Goal: Information Seeking & Learning: Learn about a topic

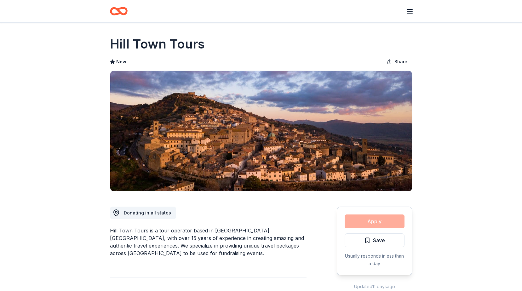
scroll to position [535, 0]
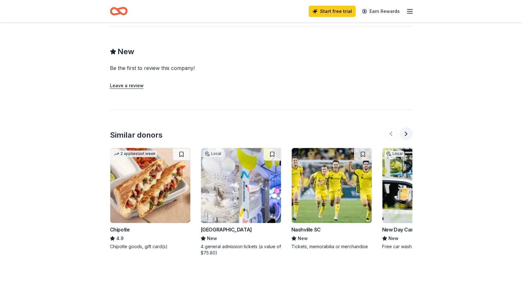
click at [410, 128] on button at bounding box center [406, 134] width 13 height 13
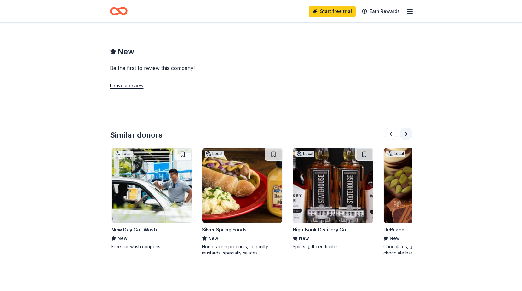
scroll to position [0, 272]
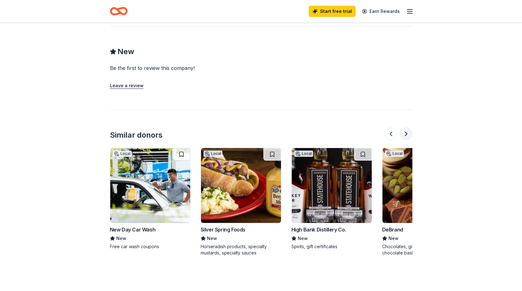
click at [410, 128] on button at bounding box center [406, 134] width 13 height 13
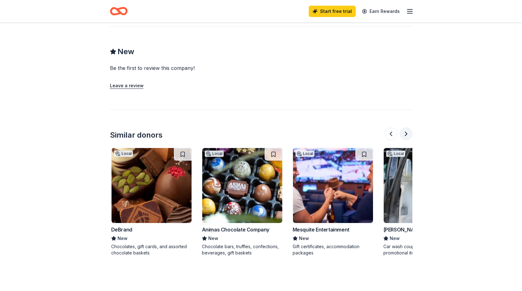
scroll to position [0, 544]
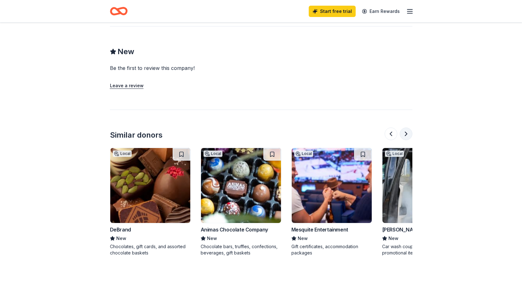
click at [410, 128] on button at bounding box center [406, 134] width 13 height 13
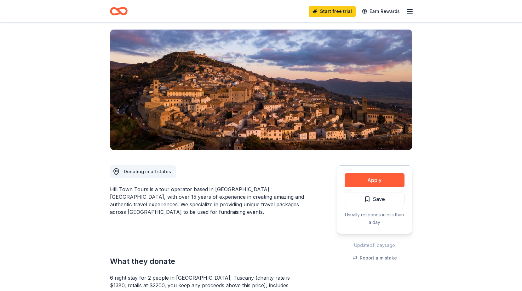
scroll to position [0, 0]
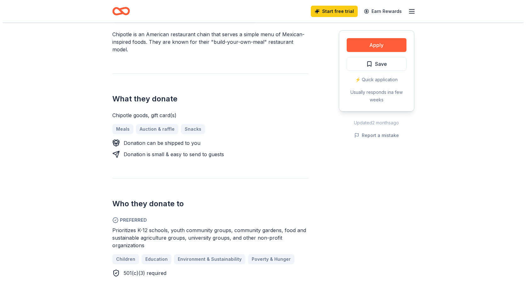
scroll to position [189, 0]
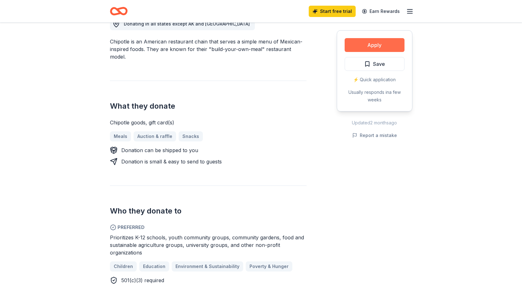
click at [373, 46] on button "Apply" at bounding box center [374, 45] width 60 height 14
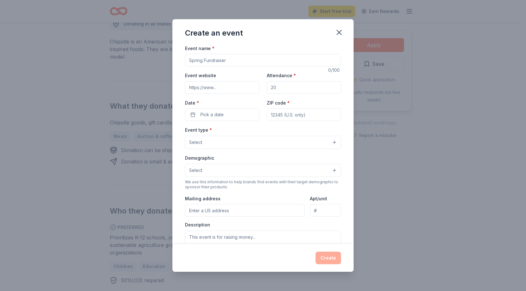
click at [242, 62] on input "Event name *" at bounding box center [263, 60] width 156 height 13
drag, startPoint x: 265, startPoint y: 63, endPoint x: 93, endPoint y: 56, distance: 172.4
click at [93, 56] on div "Create an event Event name * 0 /100 Event website Attendance * Date * Pick a da…" at bounding box center [263, 145] width 526 height 291
type input "C"
drag, startPoint x: 291, startPoint y: 91, endPoint x: 240, endPoint y: 90, distance: 51.0
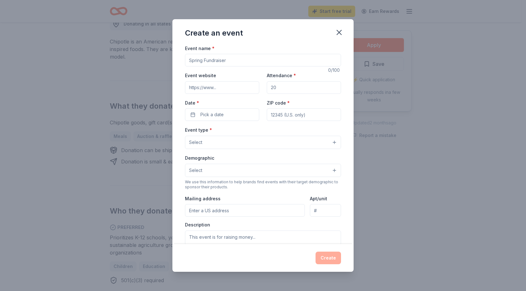
click at [240, 90] on div "Event website Attendance * Date * Pick a date ZIP code *" at bounding box center [263, 95] width 156 height 49
type input "200"
click at [221, 118] on span "Pick a date" at bounding box center [212, 115] width 23 height 8
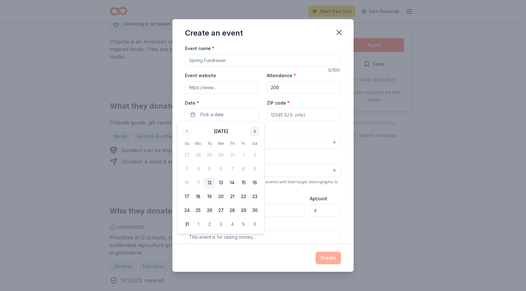
click at [254, 130] on button "Go to next month" at bounding box center [255, 131] width 9 height 9
drag, startPoint x: 199, startPoint y: 169, endPoint x: 310, endPoint y: 114, distance: 123.9
click at [200, 169] on button "6" at bounding box center [198, 168] width 11 height 11
click at [291, 118] on input "ZIP code *" at bounding box center [304, 114] width 74 height 13
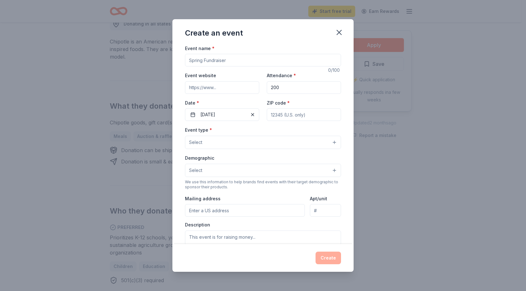
type input "11801"
type input "90 Cherry Lane"
click at [214, 141] on button "Select" at bounding box center [263, 142] width 156 height 13
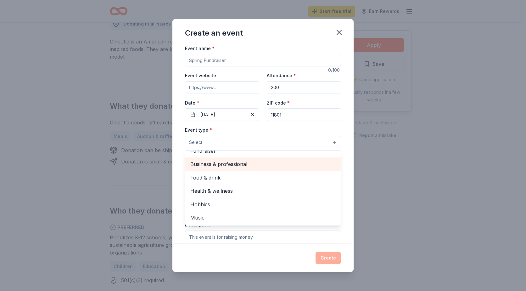
scroll to position [0, 0]
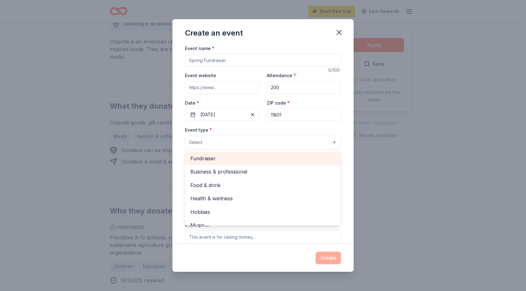
click at [199, 158] on span "Fundraiser" at bounding box center [263, 158] width 145 height 8
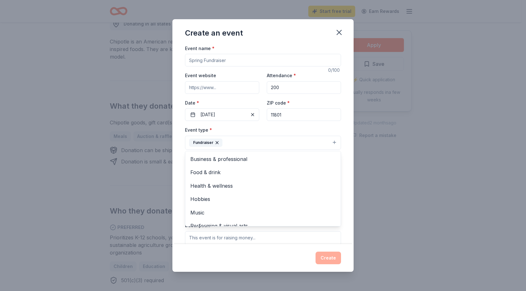
click at [412, 146] on div "Create an event Event name * 0 /100 Event website Attendance * 200 Date * 10/06…" at bounding box center [263, 145] width 526 height 291
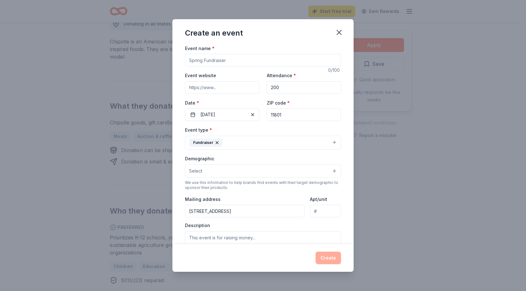
click at [203, 172] on button "Select" at bounding box center [263, 170] width 156 height 13
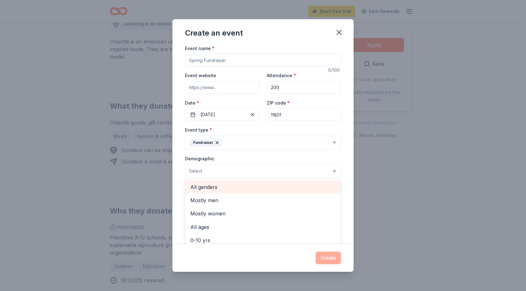
click at [202, 185] on span "All genders" at bounding box center [263, 187] width 145 height 8
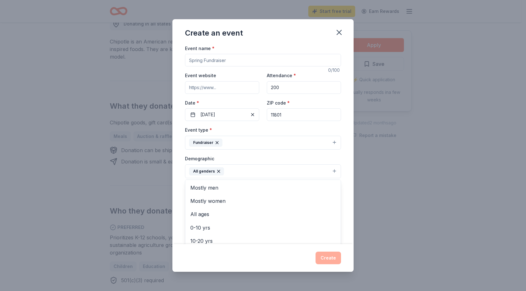
scroll to position [102, 0]
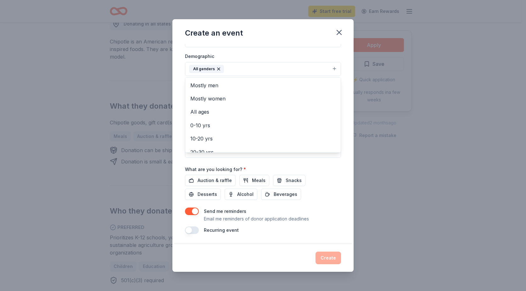
click at [420, 161] on div "Create an event Event name * 0 /100 Event website Attendance * 200 Date * 10/06…" at bounding box center [263, 145] width 526 height 291
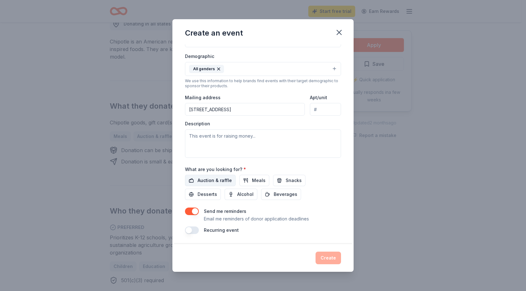
click at [215, 179] on span "Auction & raffle" at bounding box center [215, 181] width 34 height 8
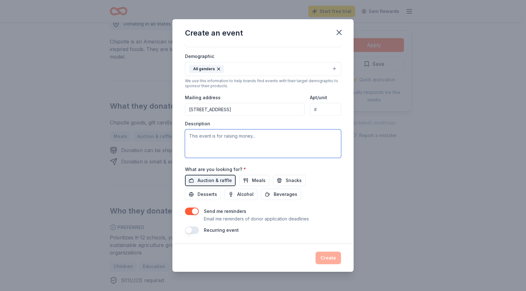
click at [209, 143] on textarea at bounding box center [263, 143] width 156 height 28
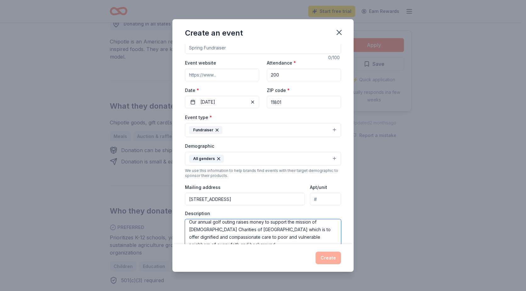
scroll to position [0, 0]
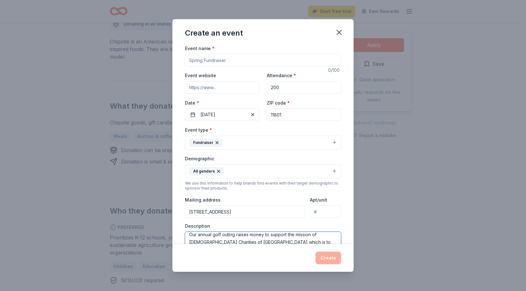
type textarea "Our annual golf outing raises money to support the mission of Catholic Charitie…"
drag, startPoint x: 234, startPoint y: 63, endPoint x: 205, endPoint y: 62, distance: 28.7
click at [205, 62] on input "Event name *" at bounding box center [263, 60] width 156 height 13
type input "A"
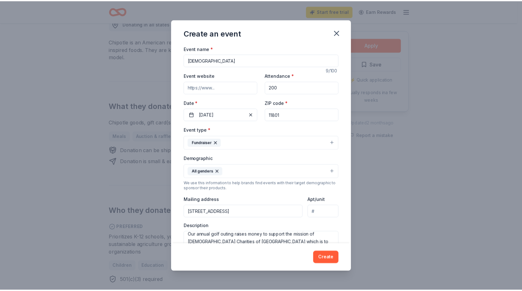
scroll to position [102, 0]
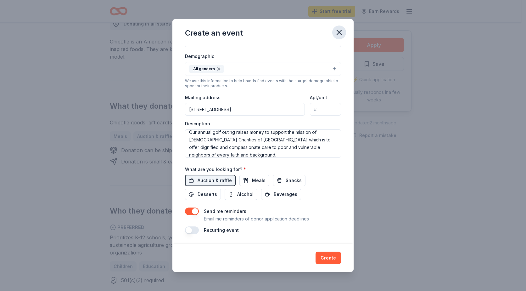
type input "Catholic"
click at [339, 33] on icon "button" at bounding box center [339, 32] width 4 height 4
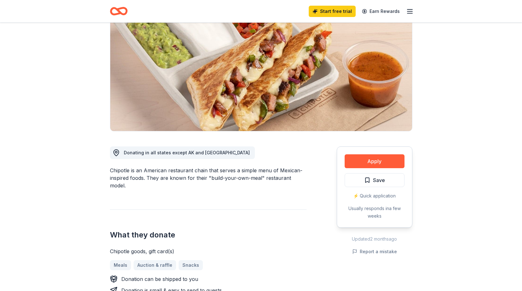
scroll to position [0, 0]
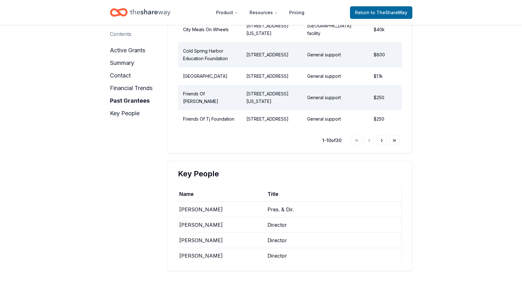
scroll to position [882, 0]
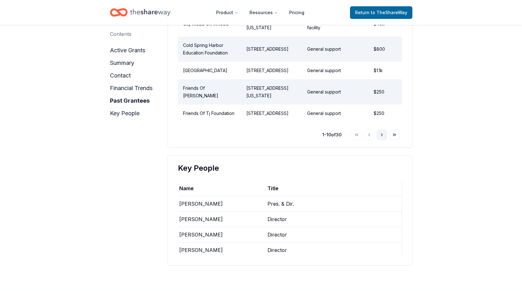
click at [383, 130] on button "Go to next page" at bounding box center [382, 135] width 10 height 10
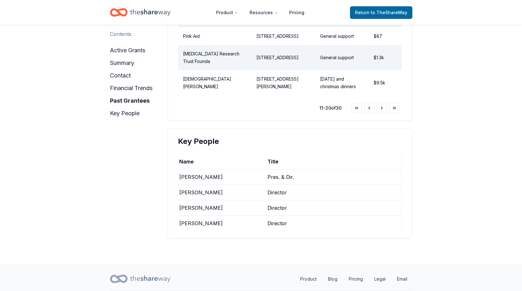
scroll to position [913, 0]
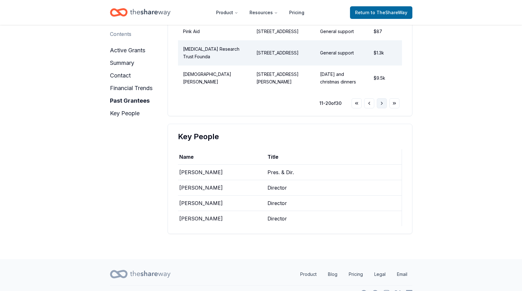
click at [380, 98] on button "Go to next page" at bounding box center [382, 103] width 10 height 10
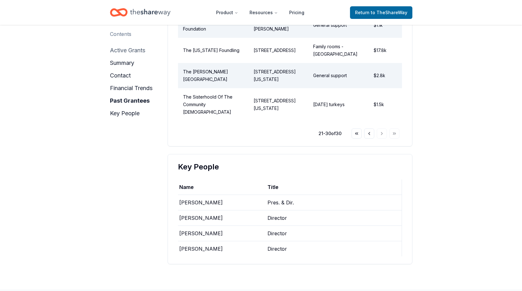
click at [128, 50] on button "active grants" at bounding box center [127, 50] width 35 height 10
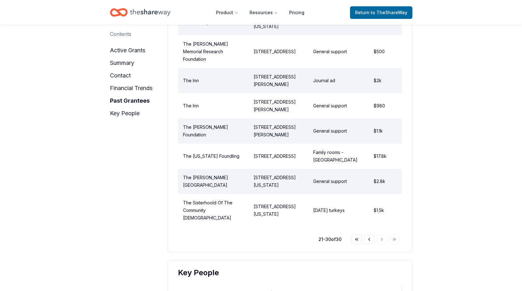
scroll to position [866, 0]
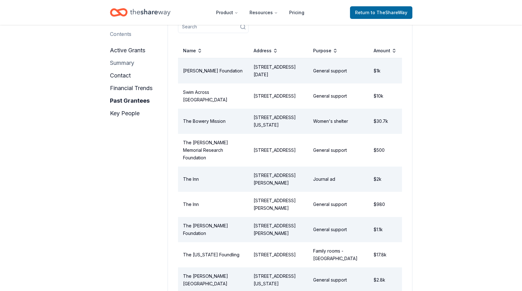
click at [122, 61] on button "summary" at bounding box center [122, 63] width 24 height 10
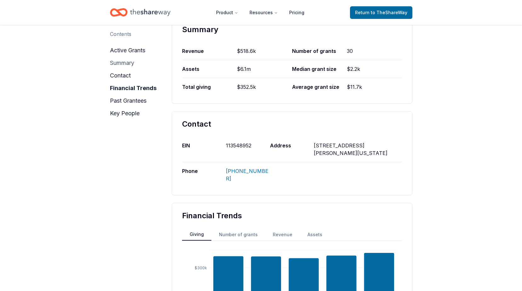
scroll to position [129, 0]
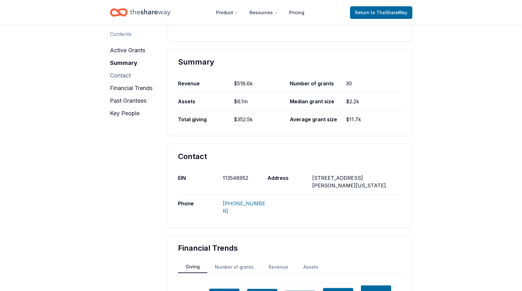
click at [118, 77] on button "contact" at bounding box center [120, 76] width 21 height 10
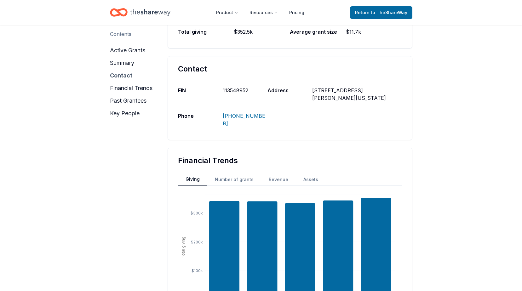
scroll to position [223, 0]
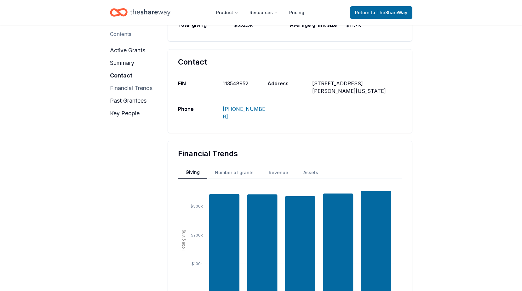
click at [123, 87] on button "financial trends" at bounding box center [131, 88] width 43 height 10
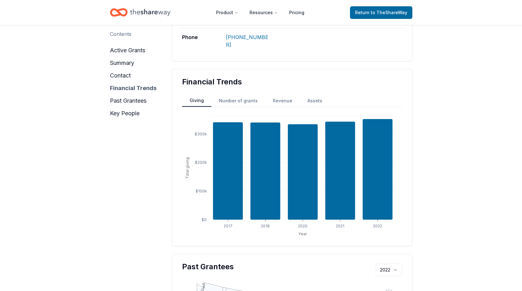
scroll to position [307, 0]
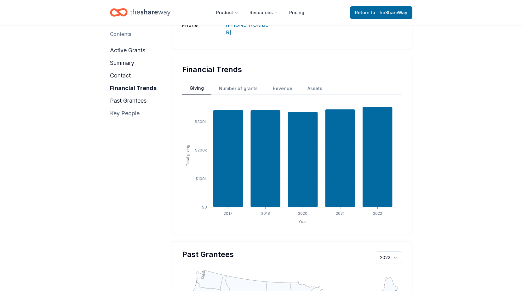
click at [131, 112] on button "key people" at bounding box center [125, 113] width 30 height 10
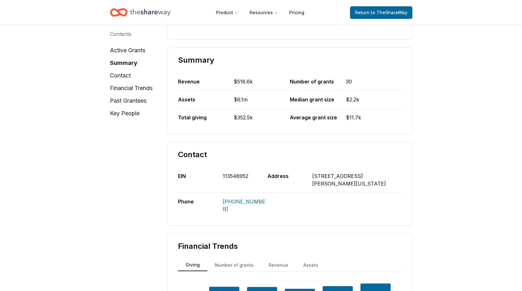
scroll to position [0, 0]
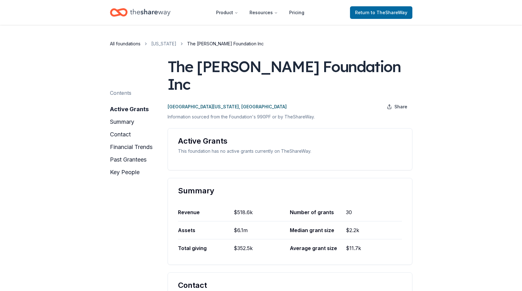
click at [117, 42] on link "All foundations" at bounding box center [125, 44] width 31 height 8
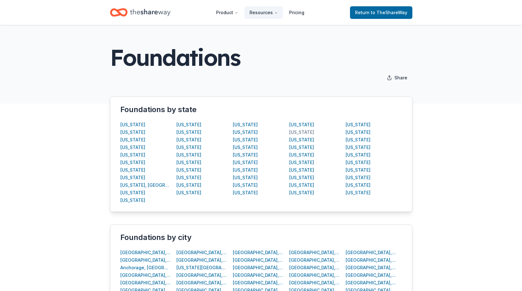
click at [303, 133] on div "[US_STATE]" at bounding box center [301, 132] width 25 height 8
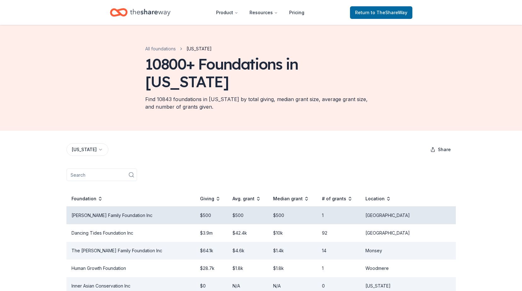
click at [91, 206] on td "[PERSON_NAME] Family Foundation Inc" at bounding box center [130, 215] width 128 height 18
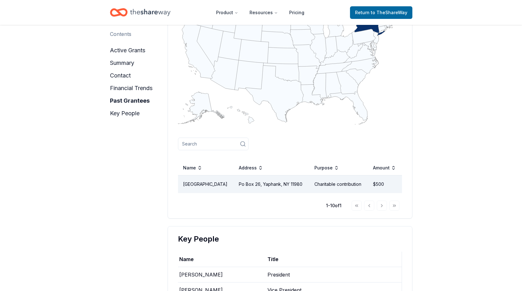
scroll to position [661, 0]
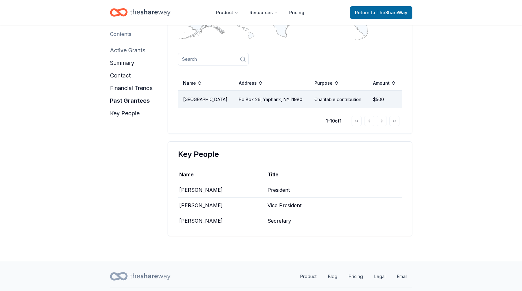
click at [130, 51] on button "active grants" at bounding box center [127, 50] width 35 height 10
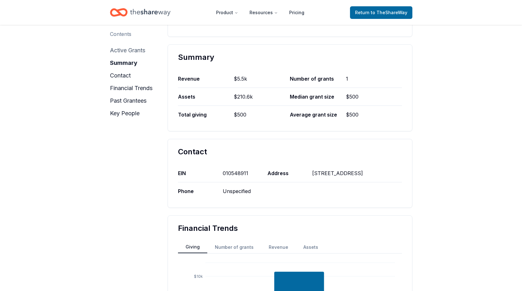
scroll to position [79, 0]
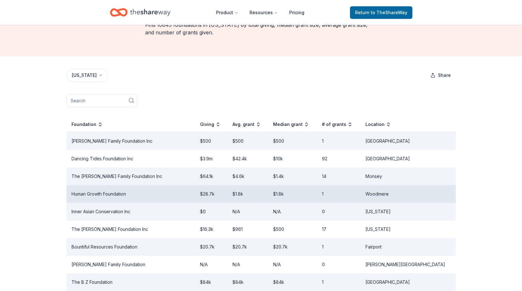
scroll to position [94, 0]
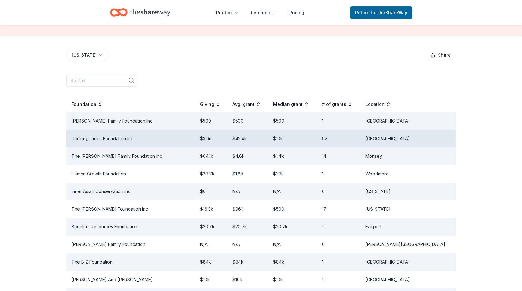
click at [100, 130] on td "Dancing Tides Foundation Inc" at bounding box center [130, 139] width 128 height 18
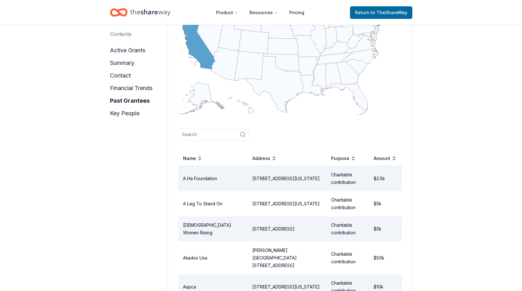
scroll to position [598, 0]
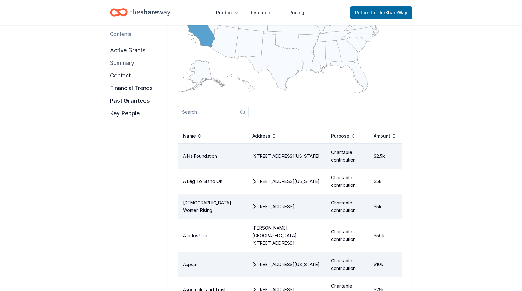
click at [118, 63] on button "summary" at bounding box center [122, 63] width 24 height 10
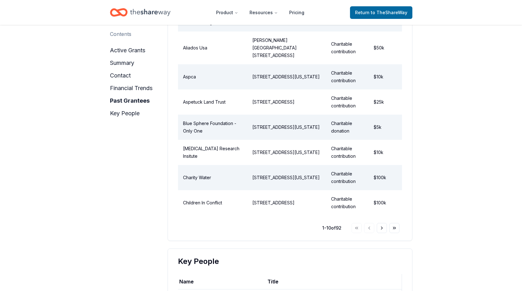
scroll to position [790, 0]
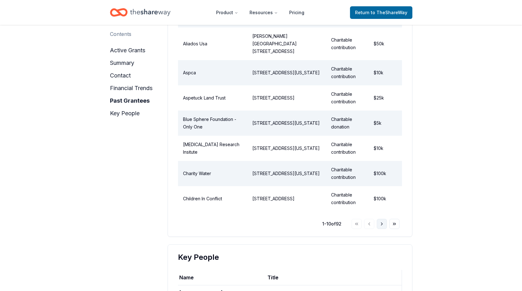
click at [380, 219] on button "Go to next page" at bounding box center [382, 224] width 10 height 10
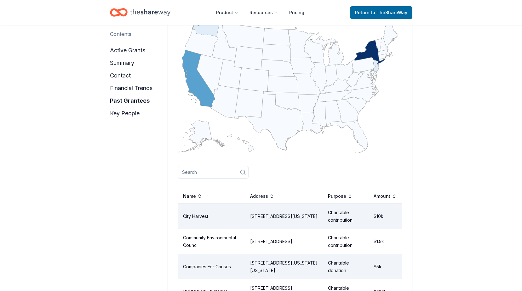
scroll to position [286, 0]
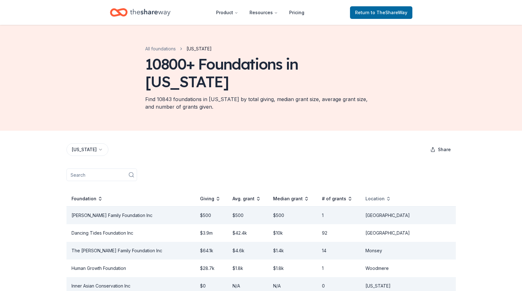
click at [391, 195] on div "Location" at bounding box center [378, 199] width 26 height 8
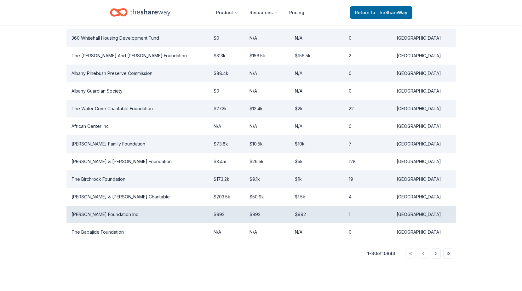
scroll to position [535, 0]
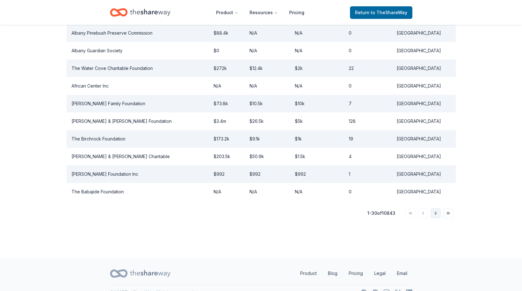
click at [437, 208] on button "Go to next page" at bounding box center [435, 213] width 10 height 10
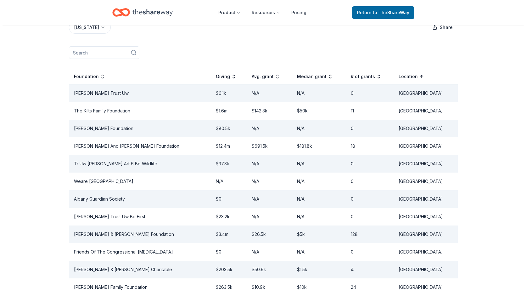
scroll to position [0, 0]
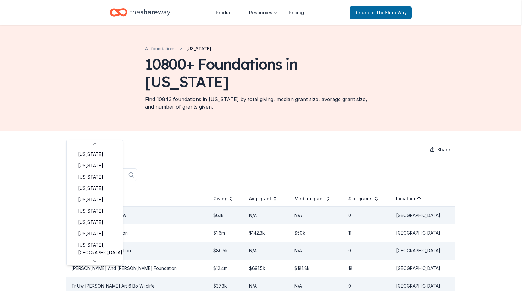
click at [96, 132] on html "Product Resources Pricing Return to TheShareWay All foundations [US_STATE] 1080…" at bounding box center [263, 145] width 526 height 291
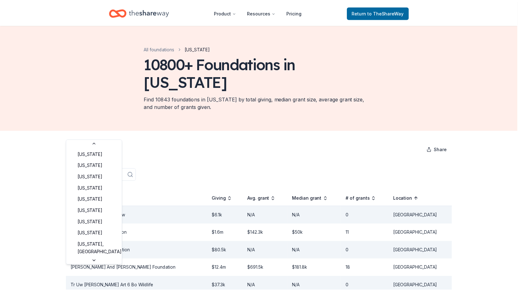
scroll to position [265, 0]
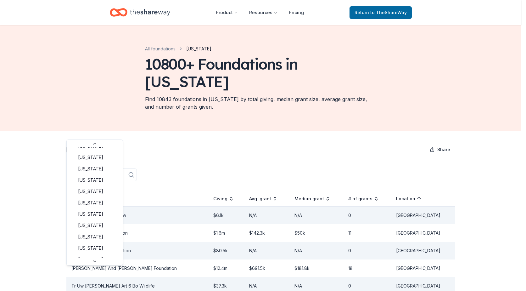
click at [96, 132] on html "Product Resources Pricing Return to TheShareWay All foundations [US_STATE] 1080…" at bounding box center [263, 145] width 526 height 291
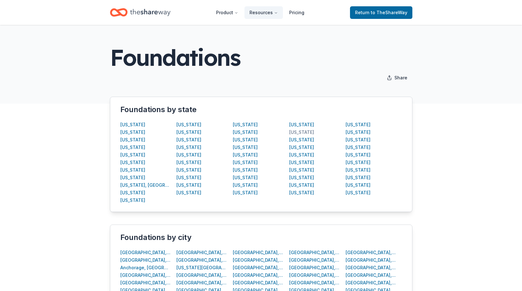
click at [294, 132] on div "[US_STATE]" at bounding box center [301, 132] width 25 height 8
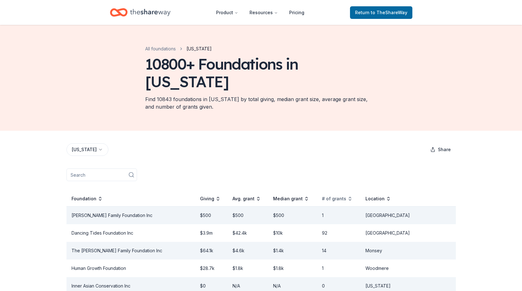
click at [352, 195] on div "# of grants" at bounding box center [337, 199] width 31 height 8
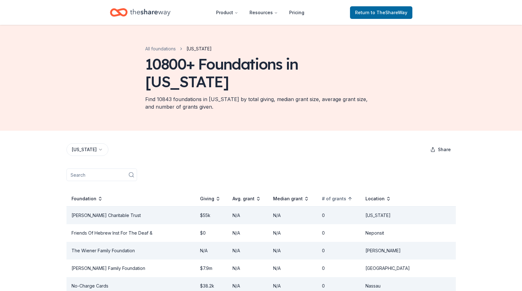
click at [352, 195] on div "# of grants" at bounding box center [337, 199] width 31 height 8
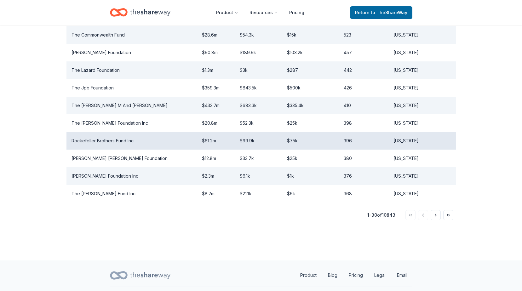
scroll to position [535, 0]
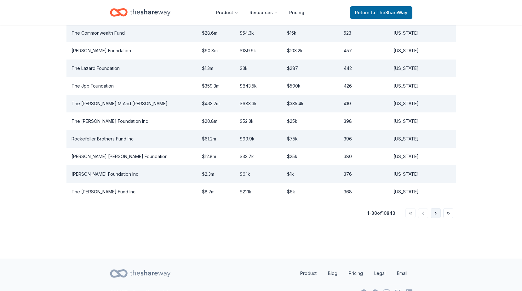
click at [438, 208] on button "Go to next page" at bounding box center [435, 213] width 10 height 10
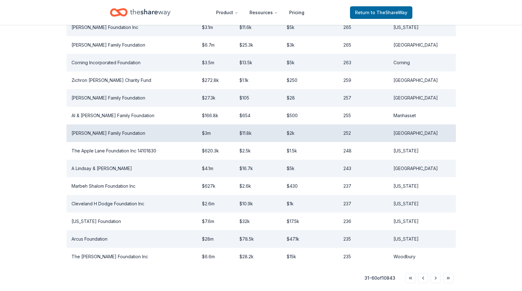
scroll to position [472, 0]
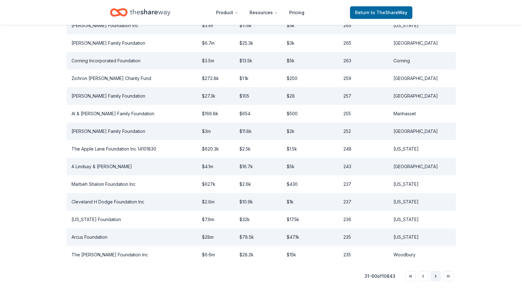
click at [434, 271] on button "Go to next page" at bounding box center [435, 276] width 10 height 10
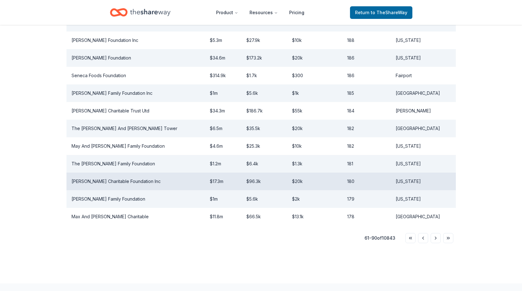
scroll to position [535, 0]
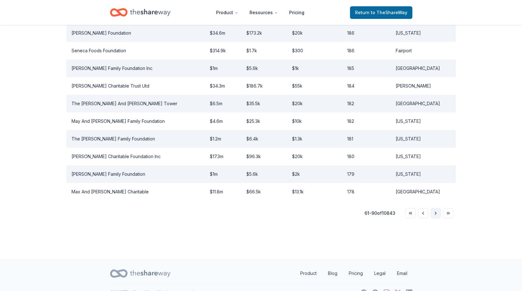
click at [435, 208] on button "Go to next page" at bounding box center [435, 213] width 10 height 10
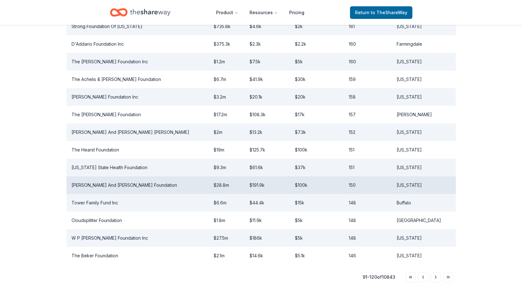
scroll to position [472, 0]
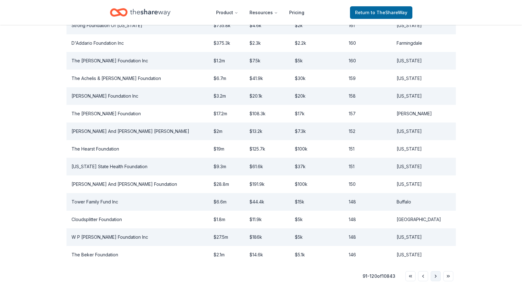
click at [438, 271] on button "Go to next page" at bounding box center [435, 276] width 10 height 10
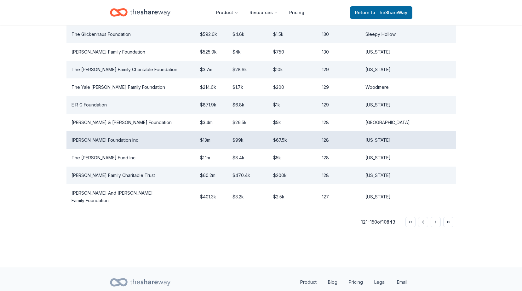
scroll to position [535, 0]
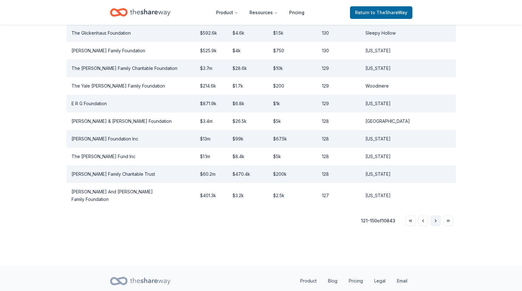
click at [433, 216] on button "Go to next page" at bounding box center [435, 221] width 10 height 10
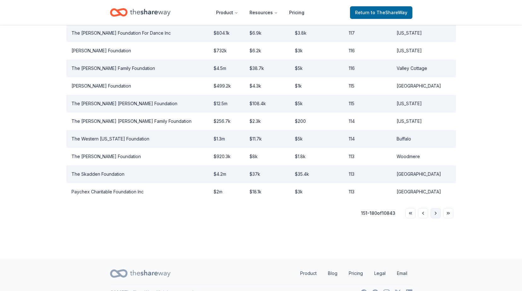
click at [433, 208] on button "Go to next page" at bounding box center [435, 213] width 10 height 10
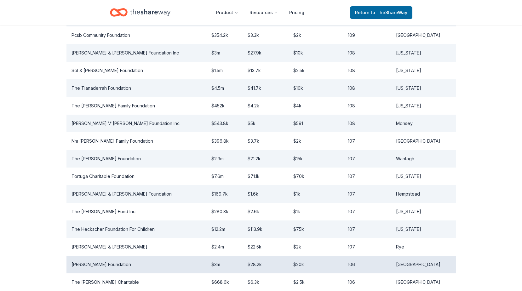
scroll to position [472, 0]
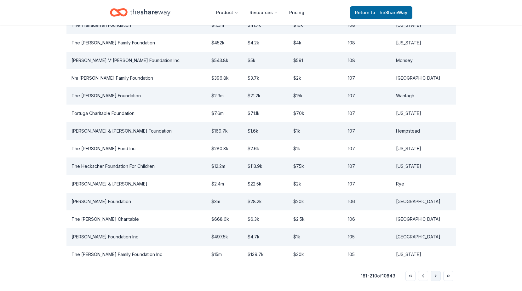
click at [434, 271] on button "Go to next page" at bounding box center [435, 276] width 10 height 10
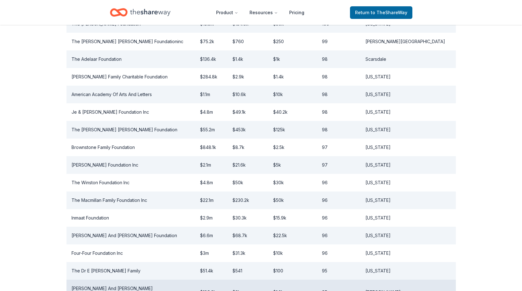
scroll to position [535, 0]
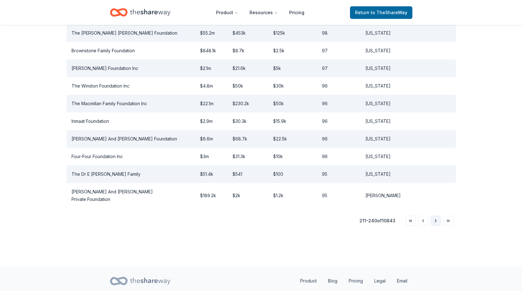
click at [431, 216] on button "Go to next page" at bounding box center [435, 221] width 10 height 10
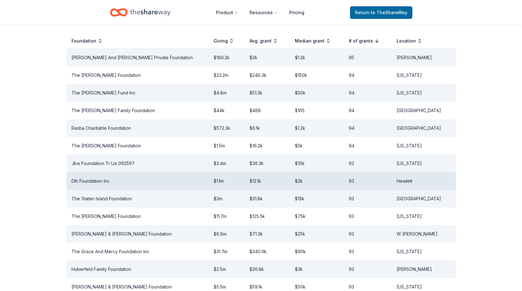
scroll to position [157, 0]
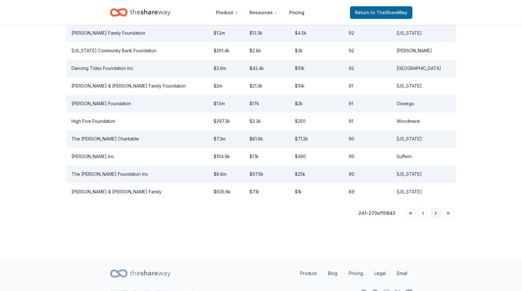
click at [438, 208] on button "Go to next page" at bounding box center [435, 213] width 10 height 10
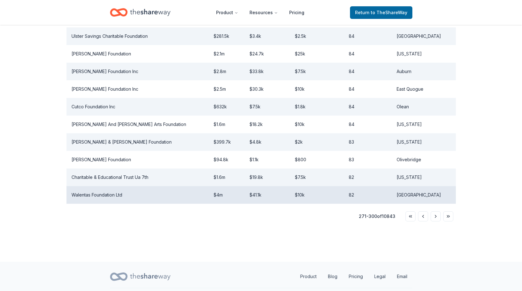
scroll to position [535, 0]
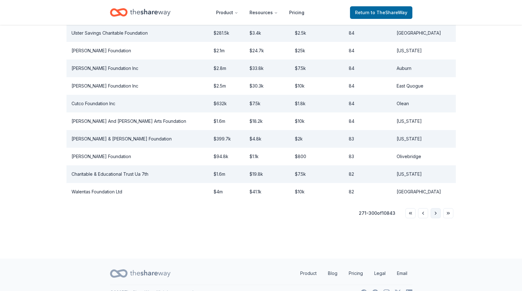
click at [438, 208] on button "Go to next page" at bounding box center [435, 213] width 10 height 10
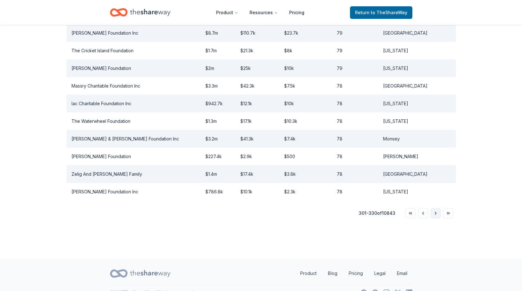
click at [437, 208] on button "Go to next page" at bounding box center [435, 213] width 10 height 10
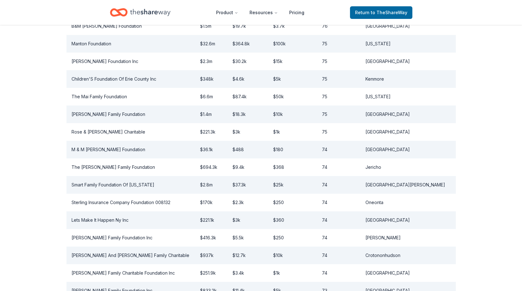
scroll to position [409, 0]
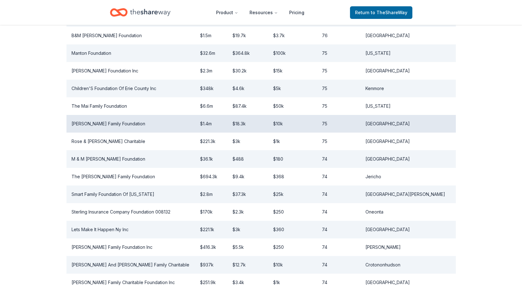
click at [115, 115] on td "[PERSON_NAME] Family Foundation" at bounding box center [130, 124] width 128 height 18
click at [116, 115] on td "[PERSON_NAME] Family Foundation" at bounding box center [130, 124] width 128 height 18
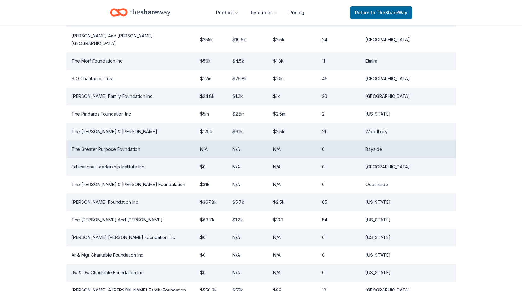
scroll to position [346, 0]
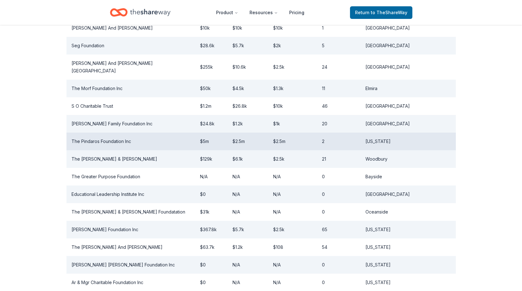
click at [99, 133] on td "The Pindaros Foundation Inc" at bounding box center [130, 142] width 128 height 18
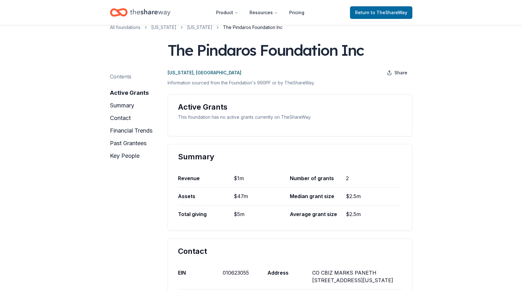
scroll to position [31, 0]
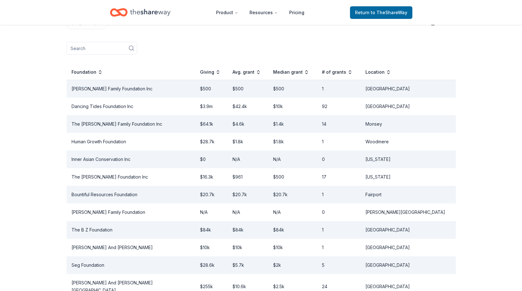
scroll to position [346, 0]
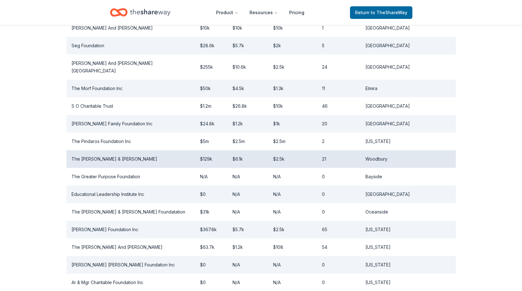
click at [108, 150] on td "The [PERSON_NAME] & [PERSON_NAME]" at bounding box center [130, 159] width 128 height 18
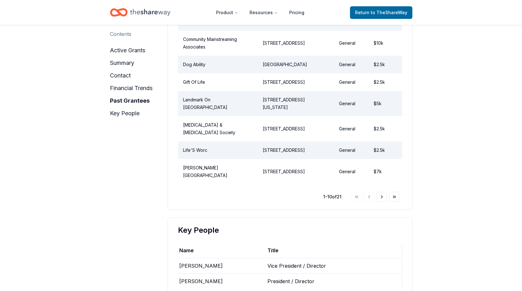
scroll to position [819, 0]
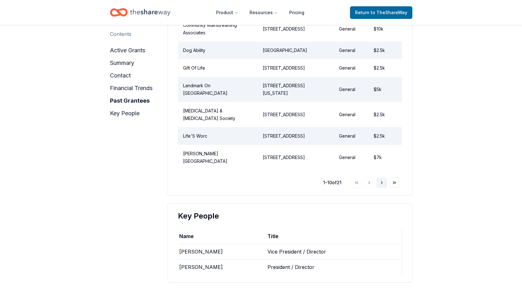
click at [382, 188] on button "Go to next page" at bounding box center [382, 183] width 10 height 10
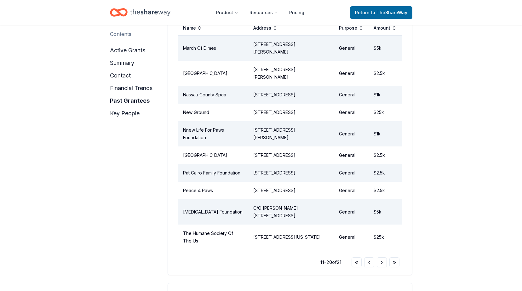
scroll to position [724, 0]
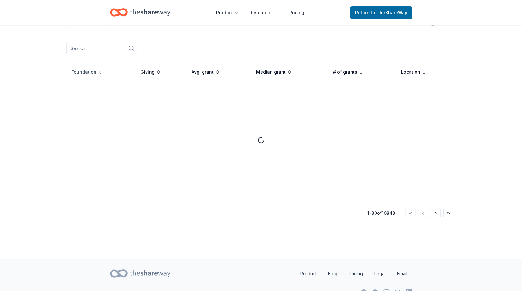
scroll to position [346, 0]
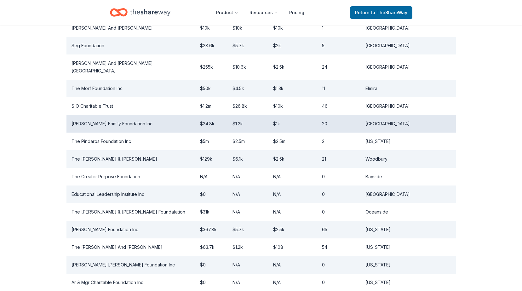
click at [98, 115] on td "[PERSON_NAME] Family Foundation Inc" at bounding box center [130, 124] width 128 height 18
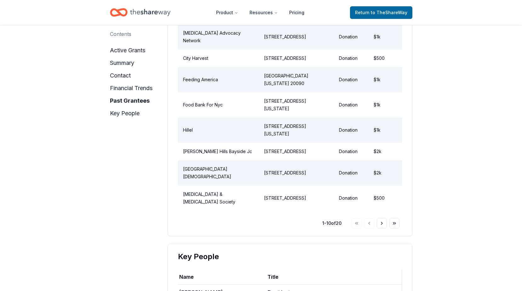
scroll to position [787, 0]
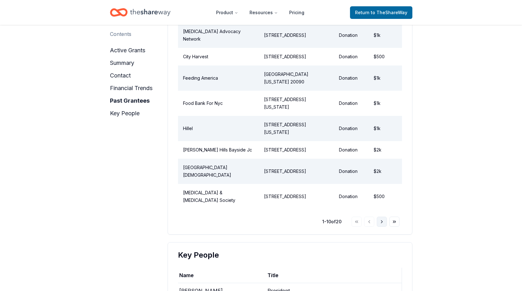
click at [381, 217] on button "Go to next page" at bounding box center [382, 222] width 10 height 10
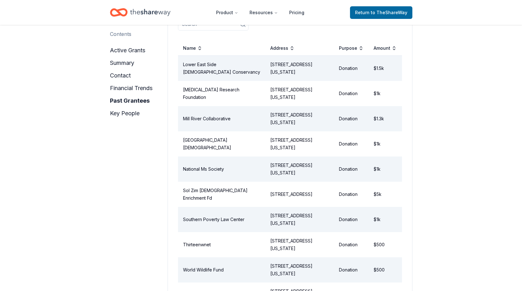
scroll to position [693, 0]
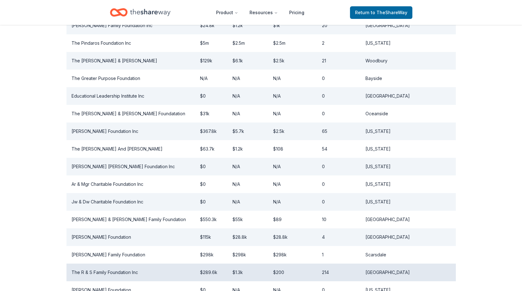
scroll to position [535, 0]
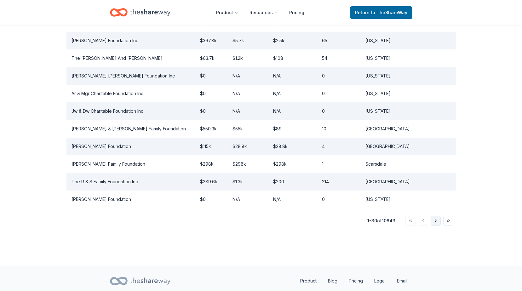
click at [435, 216] on button "Go to next page" at bounding box center [435, 221] width 10 height 10
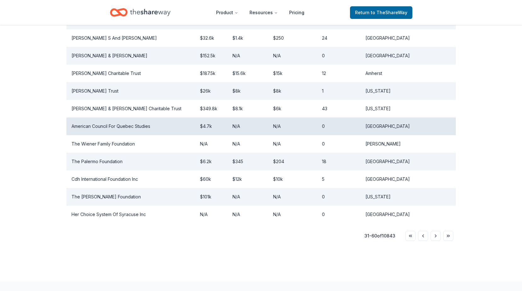
scroll to position [283, 0]
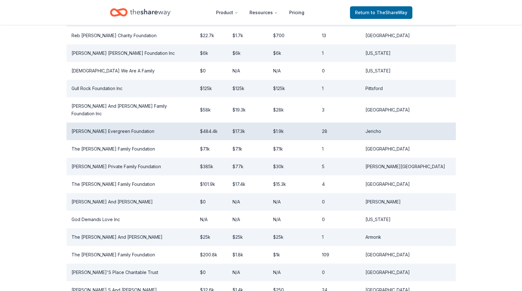
click at [85, 122] on td "[PERSON_NAME] Evergreen Foundation" at bounding box center [130, 131] width 128 height 18
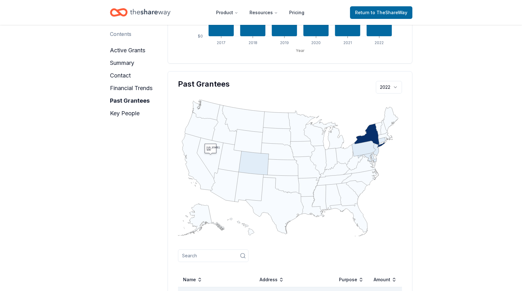
scroll to position [630, 0]
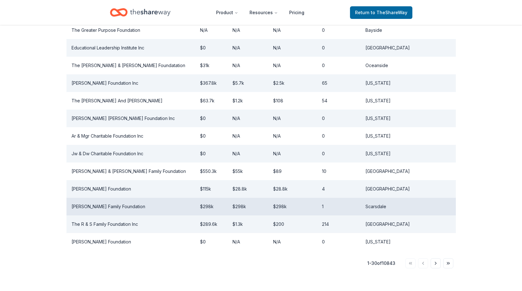
scroll to position [535, 0]
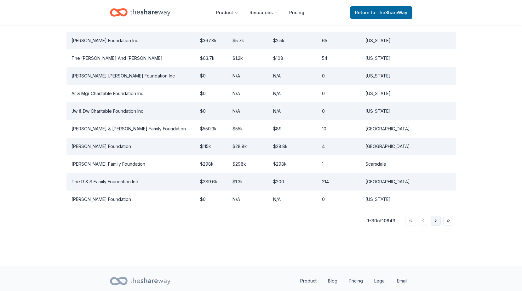
click at [435, 216] on button "Go to next page" at bounding box center [435, 221] width 10 height 10
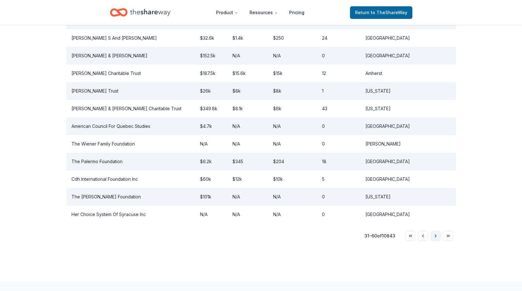
click at [435, 231] on button "Go to next page" at bounding box center [435, 236] width 10 height 10
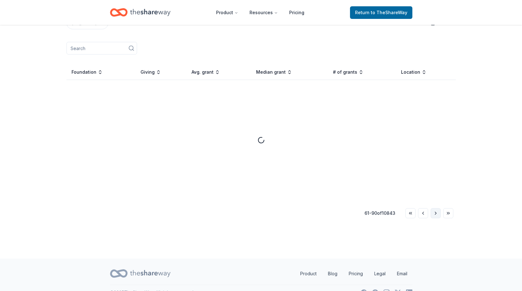
click at [435, 208] on button "Go to next page" at bounding box center [435, 213] width 10 height 10
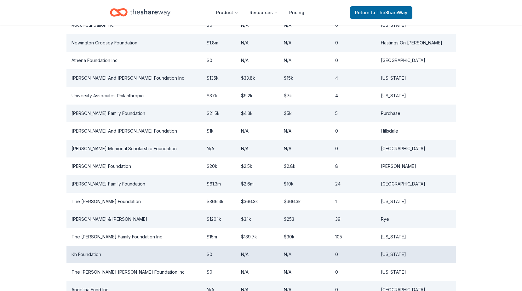
scroll to position [283, 0]
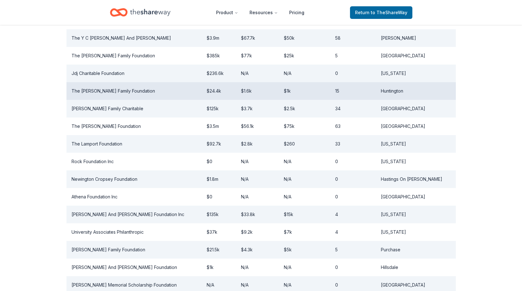
click at [100, 82] on td "The [PERSON_NAME] Family Foundation" at bounding box center [133, 91] width 135 height 18
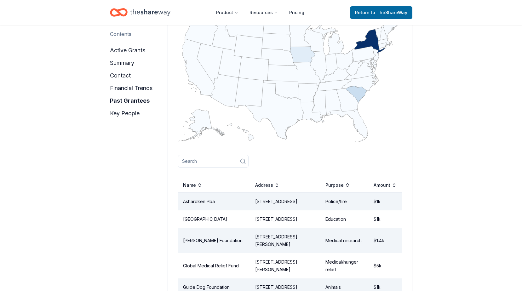
scroll to position [819, 0]
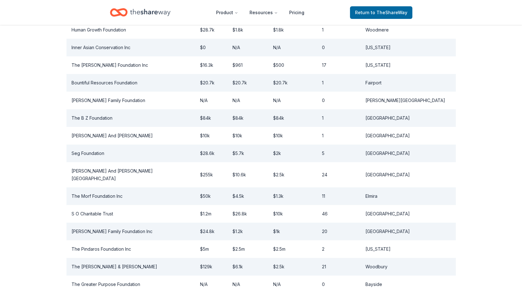
scroll to position [94, 0]
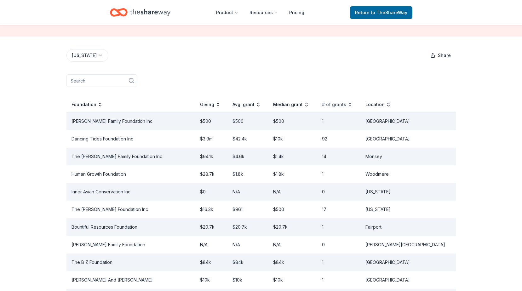
click at [352, 101] on div "# of grants" at bounding box center [337, 105] width 31 height 8
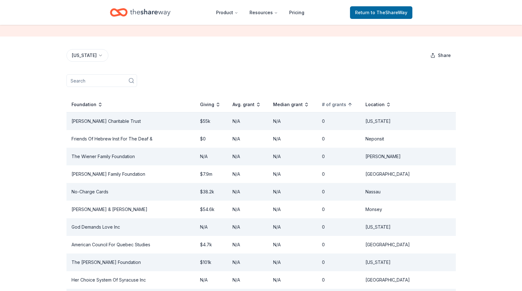
click at [352, 101] on div "# of grants" at bounding box center [337, 105] width 31 height 8
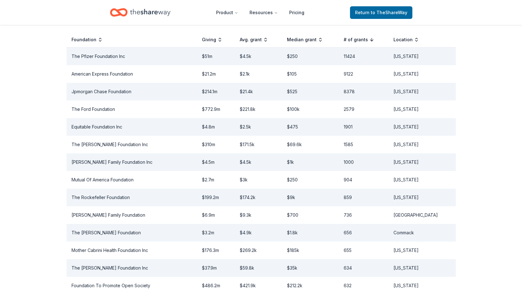
scroll to position [230, 0]
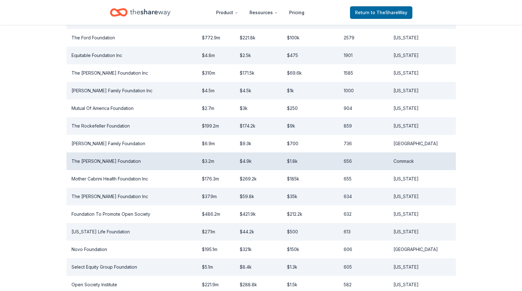
click at [95, 152] on td "The [PERSON_NAME] Foundation" at bounding box center [131, 161] width 131 height 18
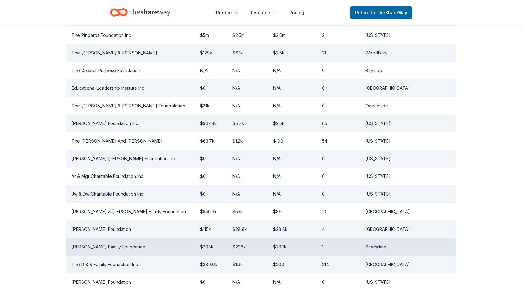
scroll to position [482, 0]
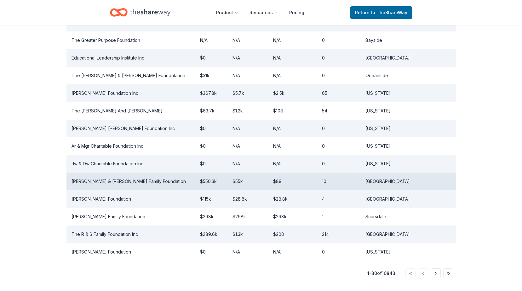
click at [125, 173] on td "[PERSON_NAME] & [PERSON_NAME] Family Foundation" at bounding box center [130, 182] width 128 height 18
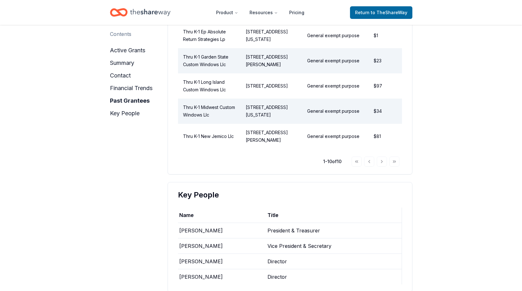
scroll to position [945, 0]
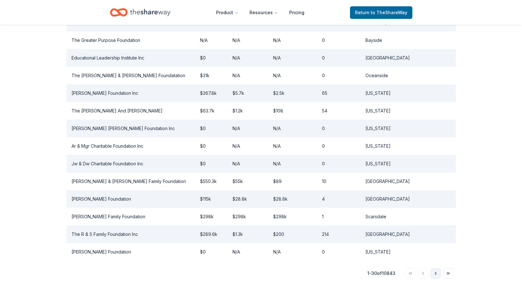
click at [435, 268] on button "Go to next page" at bounding box center [435, 273] width 10 height 10
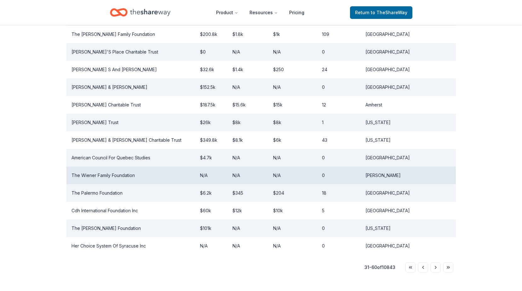
scroll to position [535, 0]
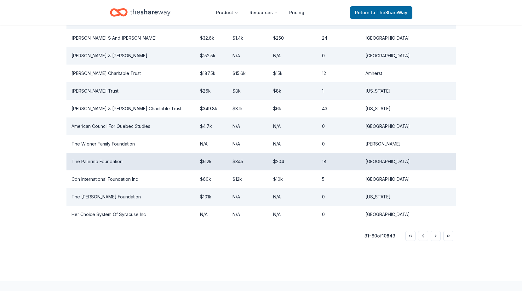
click at [102, 153] on td "The Palermo Foundation" at bounding box center [130, 162] width 128 height 18
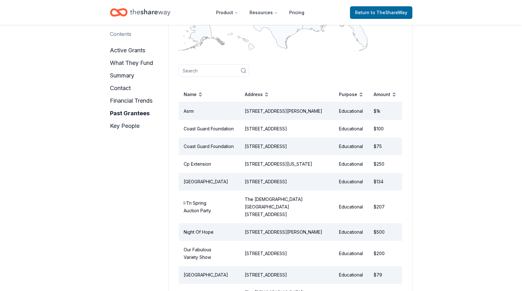
scroll to position [945, 0]
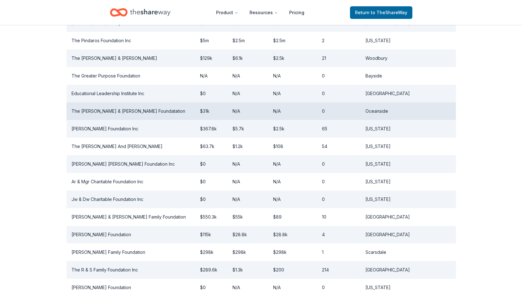
scroll to position [535, 0]
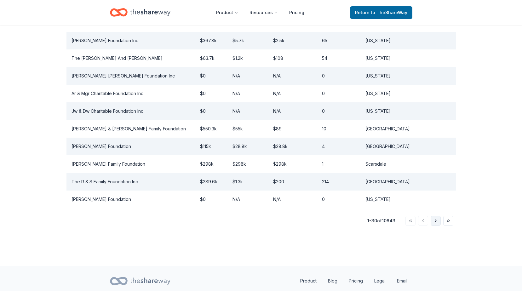
click at [437, 216] on button "Go to next page" at bounding box center [435, 221] width 10 height 10
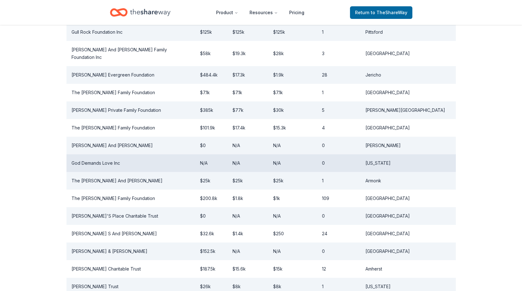
scroll to position [409, 0]
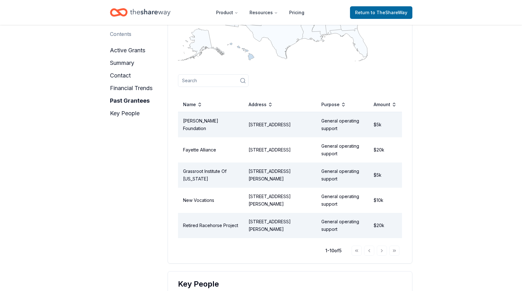
scroll to position [756, 0]
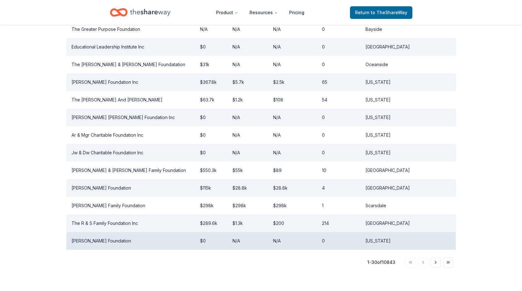
scroll to position [535, 0]
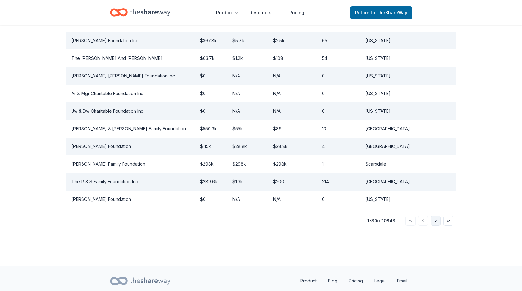
click at [435, 216] on button "Go to next page" at bounding box center [435, 221] width 10 height 10
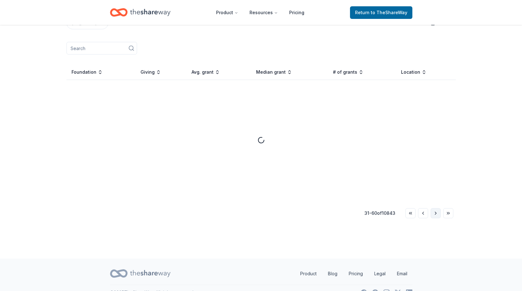
click at [435, 208] on button "Go to next page" at bounding box center [435, 213] width 10 height 10
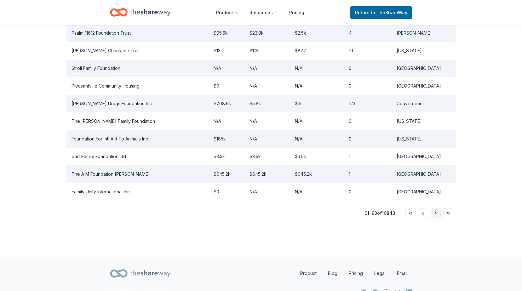
click at [436, 208] on button "Go to next page" at bounding box center [435, 213] width 10 height 10
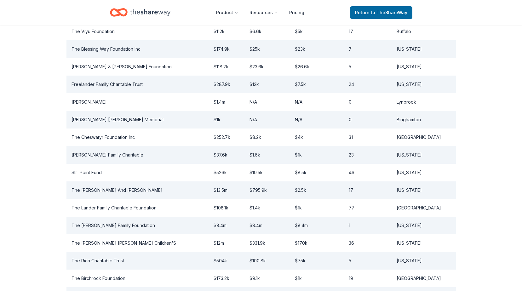
scroll to position [378, 0]
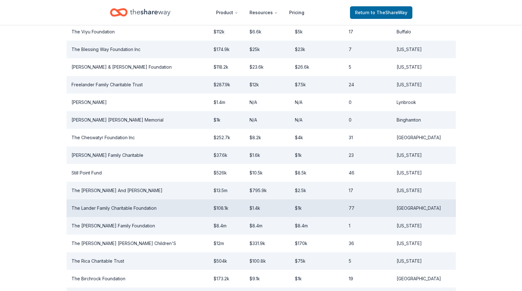
click at [110, 199] on td "The Lander Family Charitable Foundation" at bounding box center [137, 208] width 142 height 18
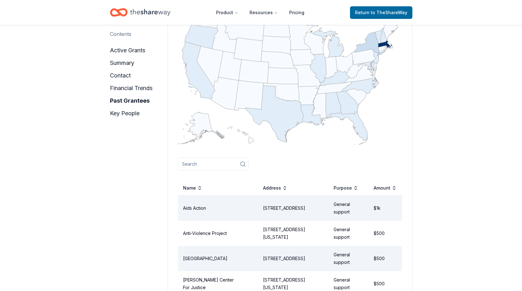
scroll to position [661, 0]
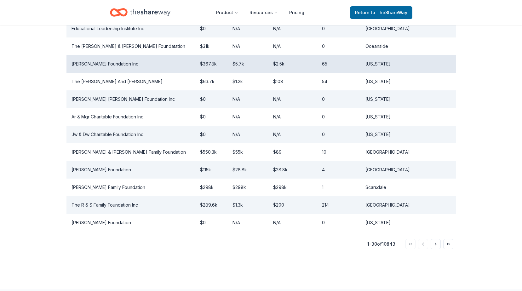
scroll to position [535, 0]
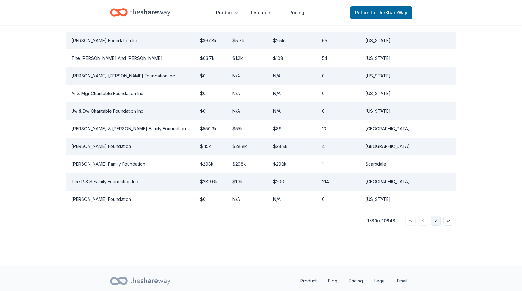
click at [438, 216] on button "Go to next page" at bounding box center [435, 221] width 10 height 10
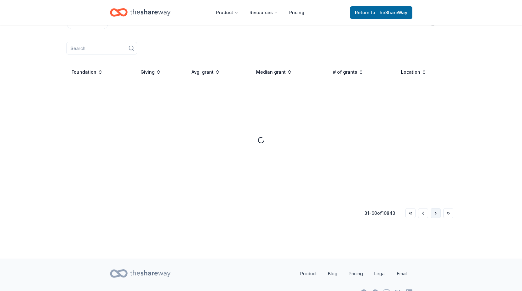
click at [438, 208] on button "Go to next page" at bounding box center [435, 213] width 10 height 10
click at [437, 208] on button "Go to next page" at bounding box center [435, 213] width 10 height 10
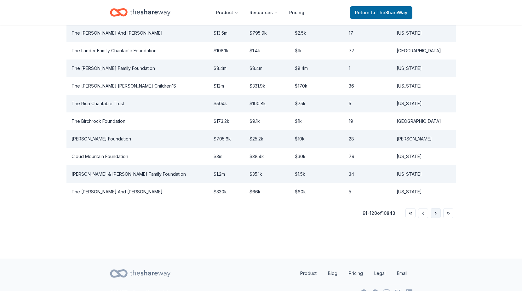
click at [435, 208] on button "Go to next page" at bounding box center [435, 213] width 10 height 10
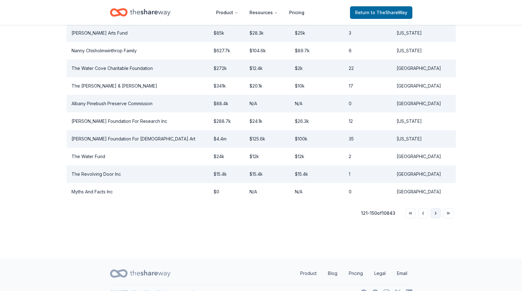
click at [435, 208] on button "Go to next page" at bounding box center [435, 213] width 10 height 10
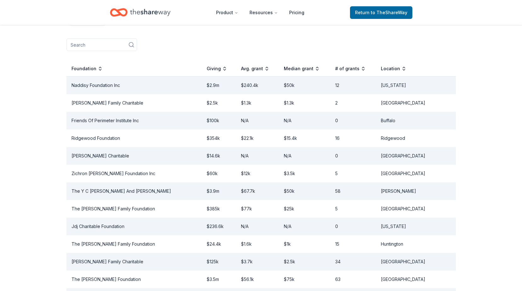
scroll to position [126, 0]
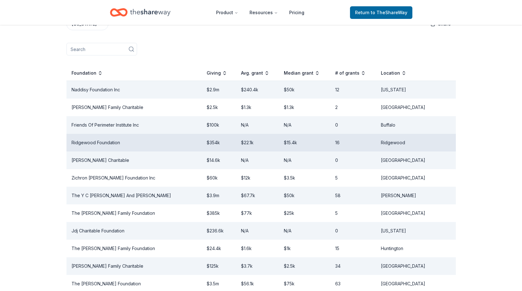
click at [80, 134] on td "Ridgewood Foundation" at bounding box center [133, 143] width 135 height 18
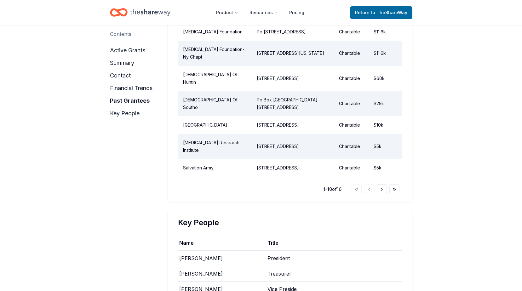
scroll to position [787, 0]
click at [381, 194] on button "Go to next page" at bounding box center [382, 189] width 10 height 10
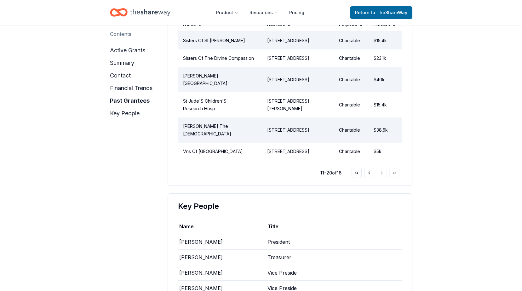
scroll to position [724, 0]
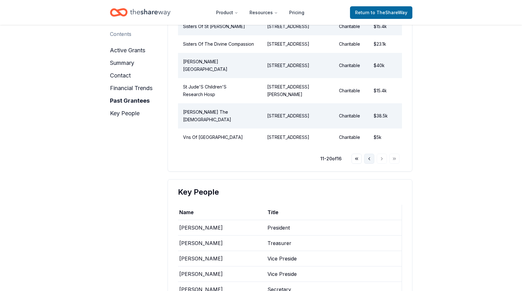
click at [371, 164] on button "Go to previous page" at bounding box center [369, 159] width 10 height 10
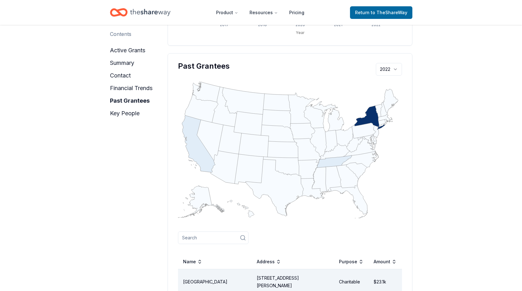
scroll to position [472, 0]
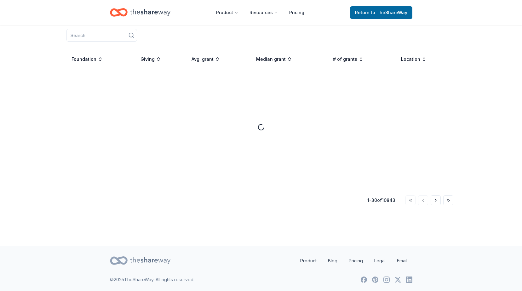
scroll to position [126, 0]
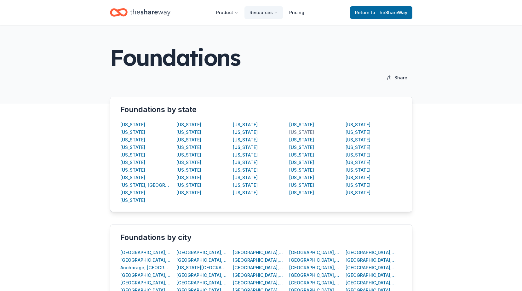
click at [303, 133] on div "[US_STATE]" at bounding box center [301, 132] width 25 height 8
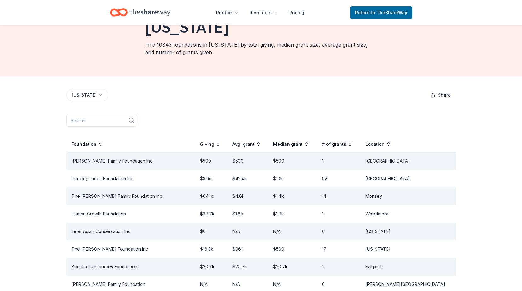
scroll to position [535, 0]
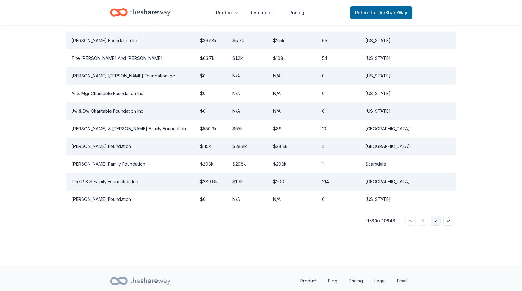
click at [435, 216] on button "Go to next page" at bounding box center [435, 221] width 10 height 10
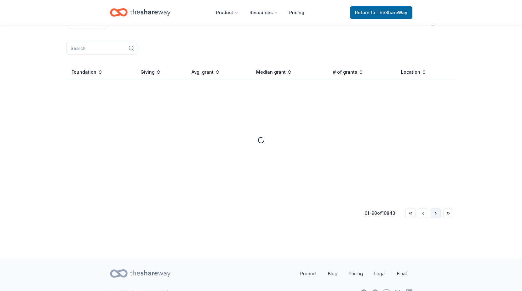
click at [435, 208] on button "Go to next page" at bounding box center [435, 213] width 10 height 10
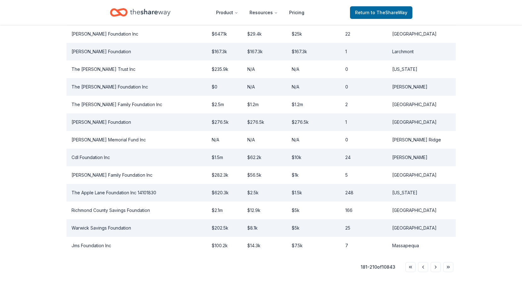
scroll to position [535, 0]
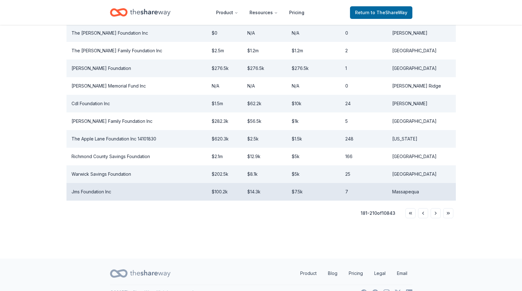
click at [82, 183] on td "Jms Foundation Inc" at bounding box center [136, 192] width 140 height 18
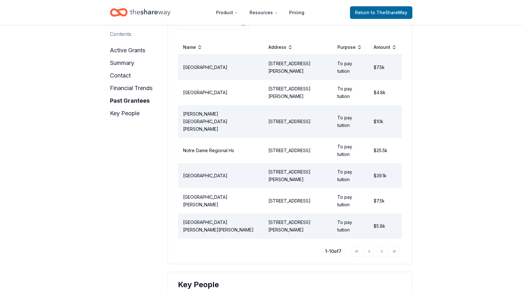
scroll to position [693, 0]
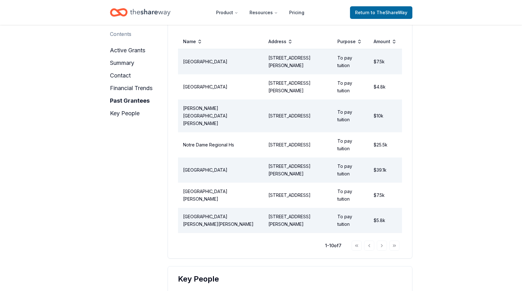
click at [382, 241] on div "Go to first page Go to previous page Go to next page Go to last page" at bounding box center [375, 246] width 48 height 10
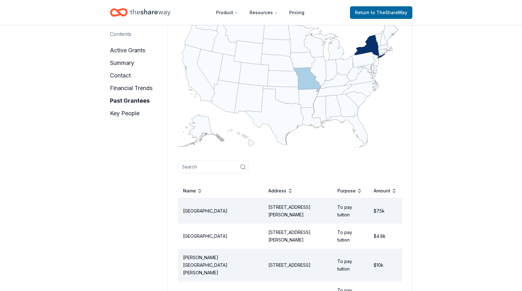
scroll to position [504, 0]
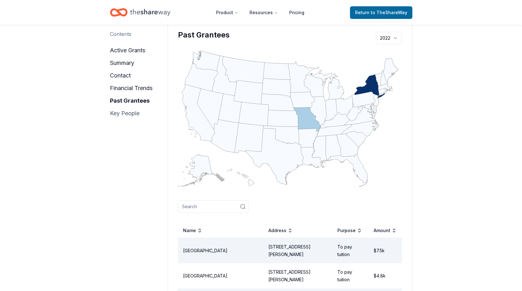
click at [123, 112] on button "key people" at bounding box center [125, 113] width 30 height 10
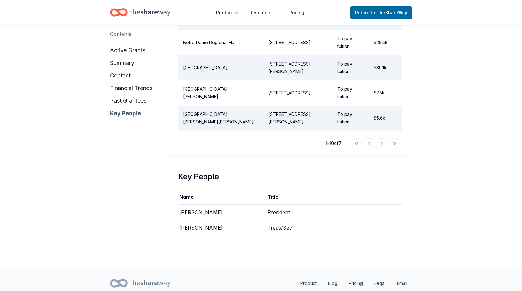
scroll to position [813, 0]
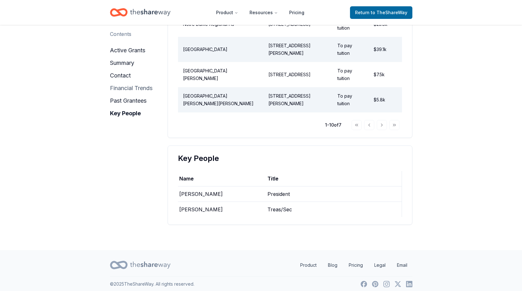
click at [124, 90] on button "financial trends" at bounding box center [131, 88] width 43 height 10
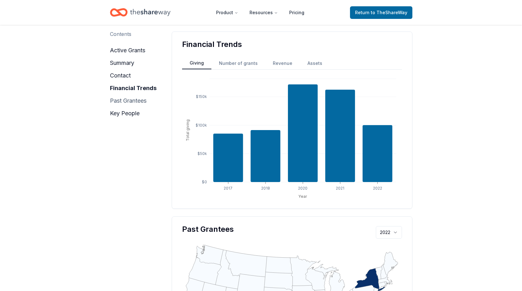
click at [128, 99] on button "past grantees" at bounding box center [128, 101] width 37 height 10
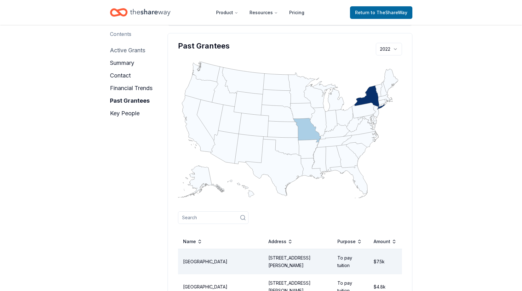
click at [129, 48] on button "active grants" at bounding box center [127, 50] width 35 height 10
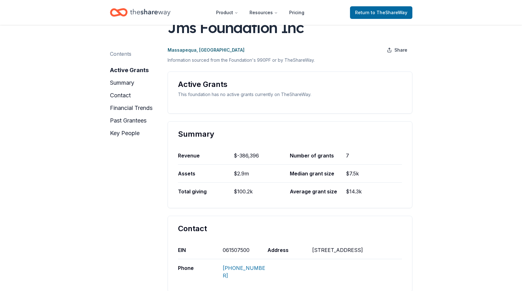
scroll to position [0, 0]
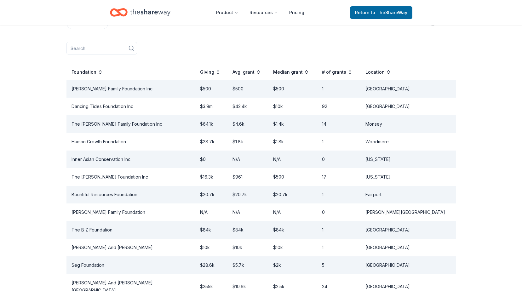
scroll to position [535, 0]
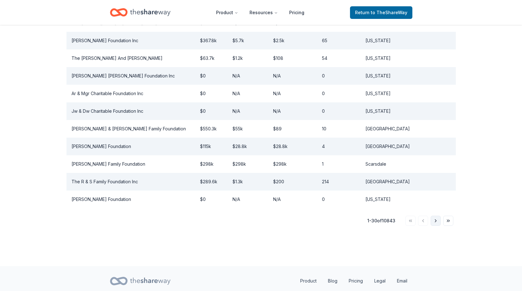
click at [436, 216] on button "Go to next page" at bounding box center [435, 221] width 10 height 10
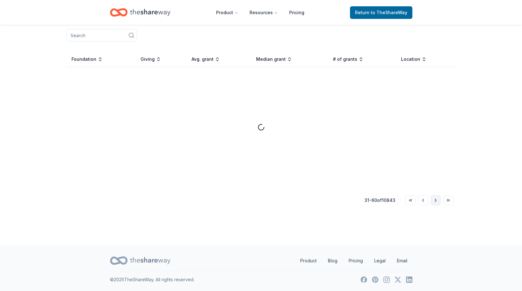
scroll to position [127, 0]
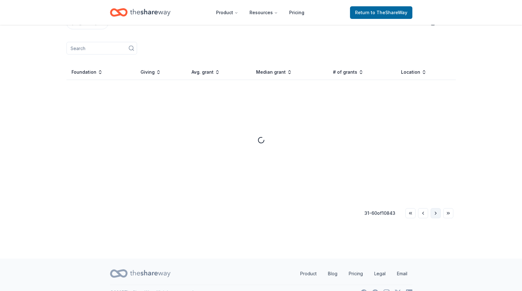
click at [436, 208] on button "Go to next page" at bounding box center [435, 213] width 10 height 10
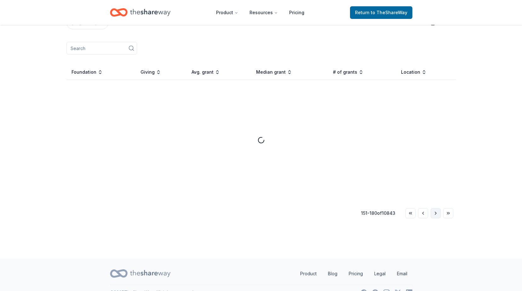
click at [436, 208] on button "Go to next page" at bounding box center [435, 213] width 10 height 10
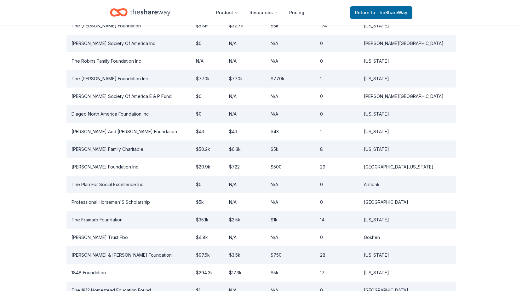
scroll to position [535, 0]
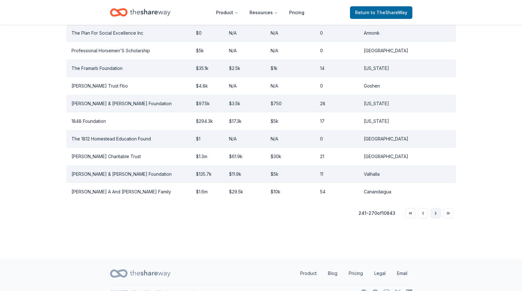
click at [435, 208] on button "Go to next page" at bounding box center [435, 213] width 10 height 10
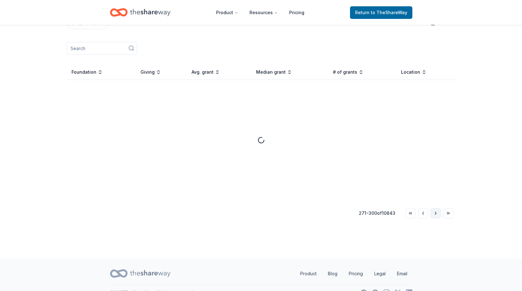
click at [435, 208] on button "Go to next page" at bounding box center [435, 213] width 10 height 10
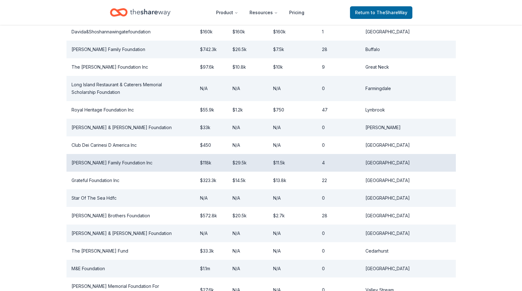
scroll to position [550, 0]
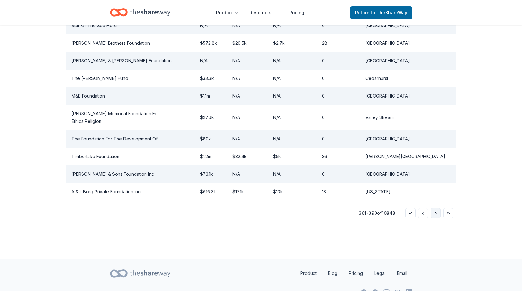
click at [436, 208] on button "Go to next page" at bounding box center [435, 213] width 10 height 10
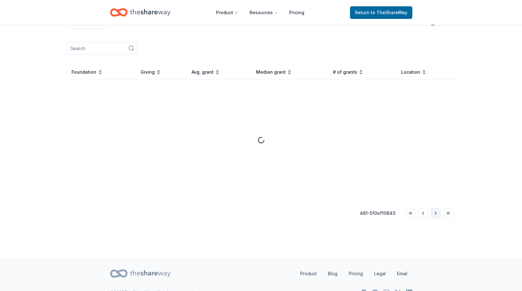
click at [436, 208] on button "Go to next page" at bounding box center [435, 213] width 10 height 10
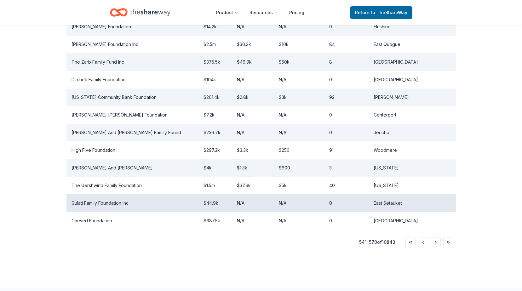
scroll to position [503, 0]
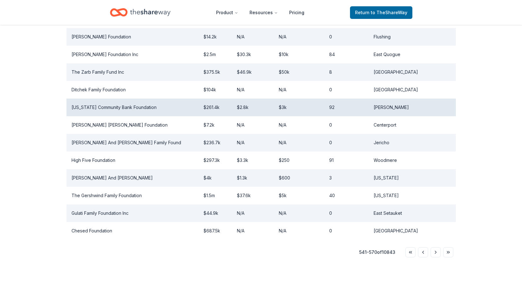
click at [111, 99] on td "[US_STATE] Community Bank Foundation" at bounding box center [132, 108] width 132 height 18
